Goal: Entertainment & Leisure: Consume media (video, audio)

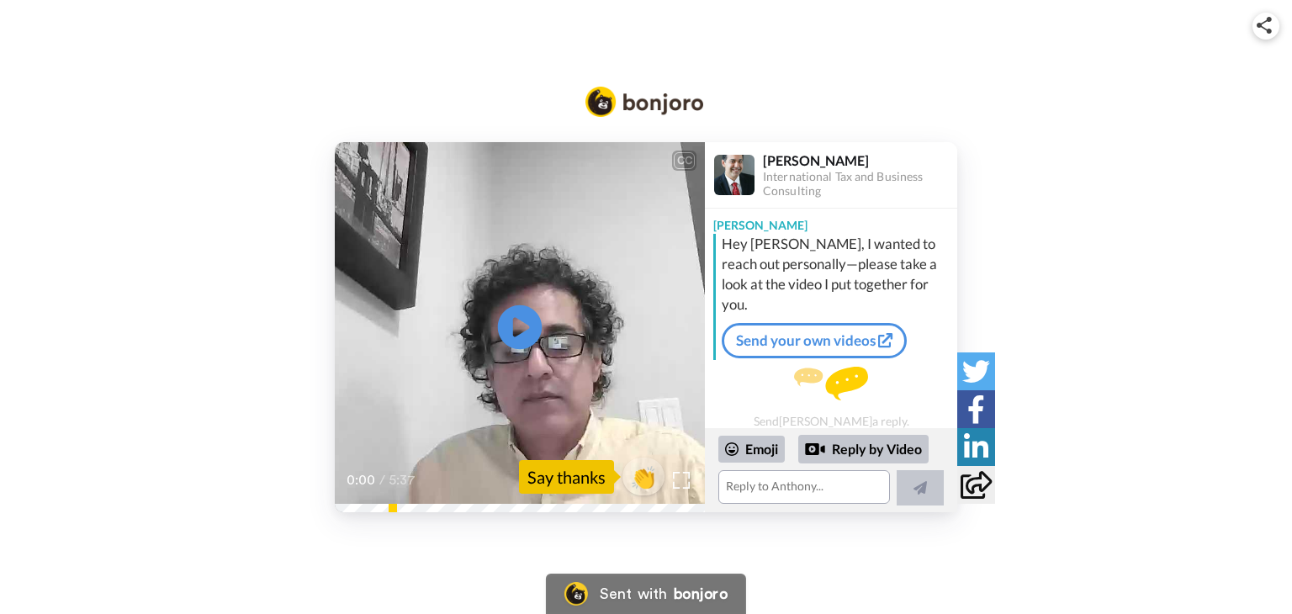
click at [513, 334] on icon "Play/Pause" at bounding box center [520, 328] width 45 height 80
click at [974, 27] on div "CC Play/Pause I'm following up regarding this latest CP59 Notice that [PERSON_N…" at bounding box center [646, 281] width 1292 height 563
click at [377, 374] on video at bounding box center [520, 327] width 370 height 370
click at [522, 328] on icon "Play/Pause" at bounding box center [520, 328] width 45 height 80
click at [527, 323] on icon "Play/Pause" at bounding box center [520, 328] width 45 height 80
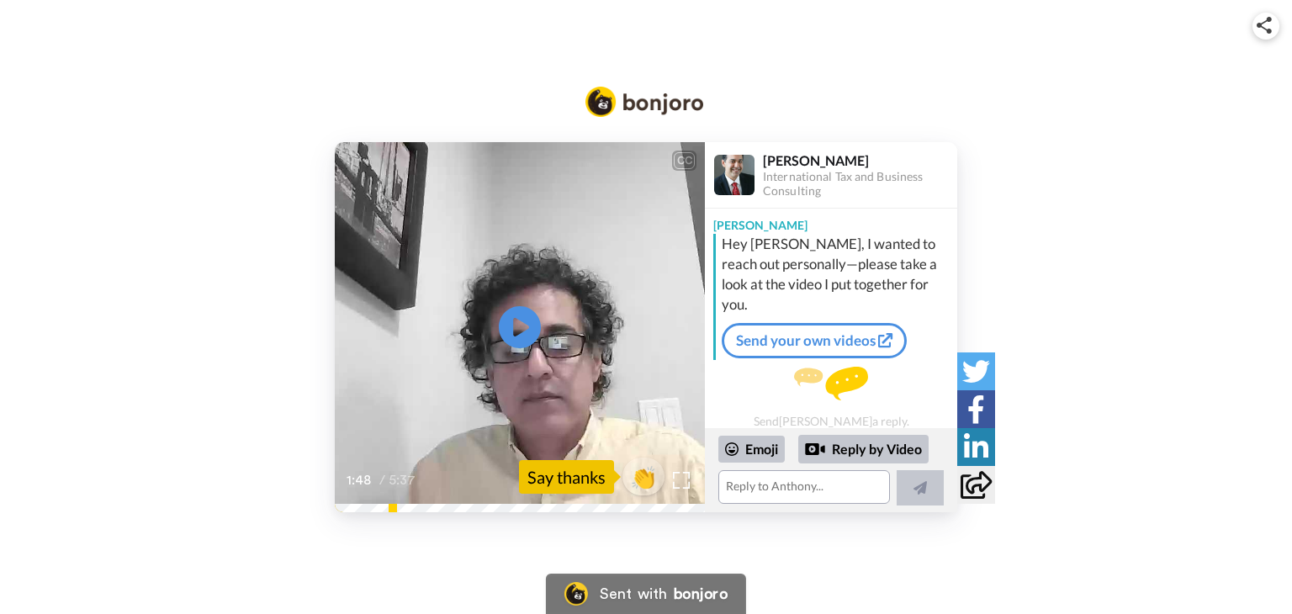
click at [851, 5] on div "CC Play/Pause Now the issue is, you know, have you have to gather some more evi…" at bounding box center [646, 281] width 1292 height 563
click at [529, 324] on icon at bounding box center [520, 327] width 45 height 45
click at [530, 308] on icon at bounding box center [520, 327] width 45 height 45
click at [520, 330] on icon "Play/Pause" at bounding box center [520, 328] width 45 height 80
click at [512, 357] on icon "Play/Pause" at bounding box center [520, 328] width 45 height 80
